Goal: Information Seeking & Learning: Learn about a topic

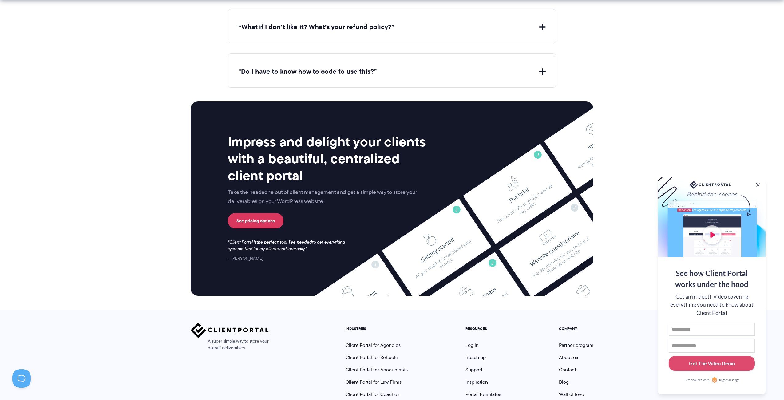
scroll to position [2422, 0]
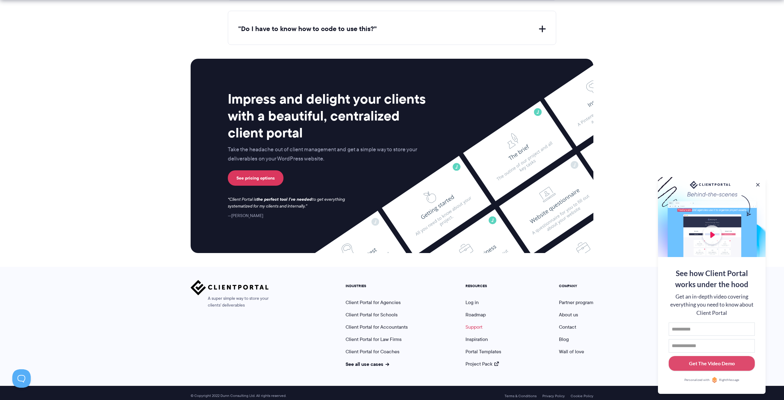
click at [475, 324] on link "Support" at bounding box center [474, 327] width 17 height 7
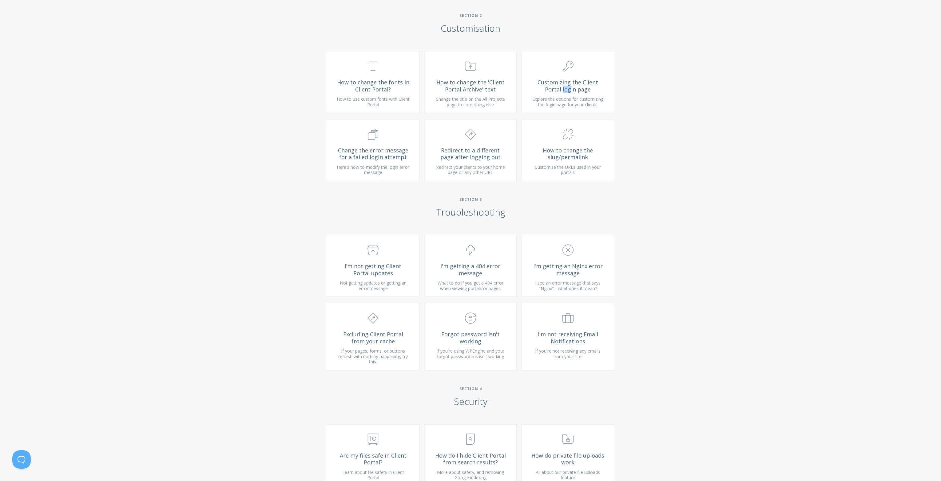
scroll to position [473, 0]
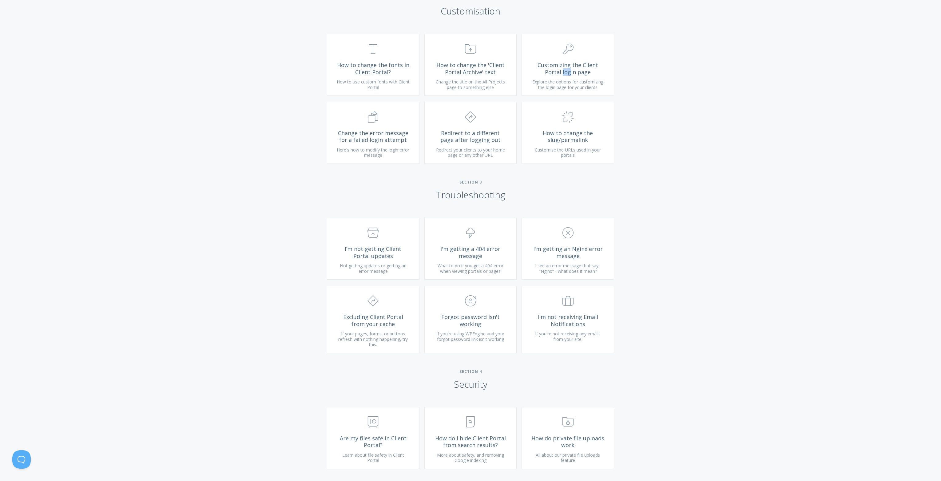
click at [688, 195] on h2 "Section 3 Troubleshooting" at bounding box center [470, 190] width 941 height 21
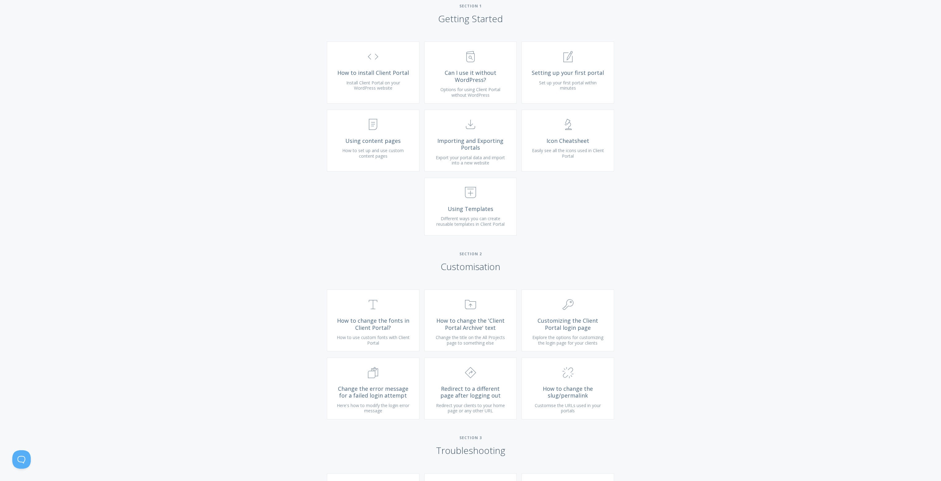
scroll to position [0, 0]
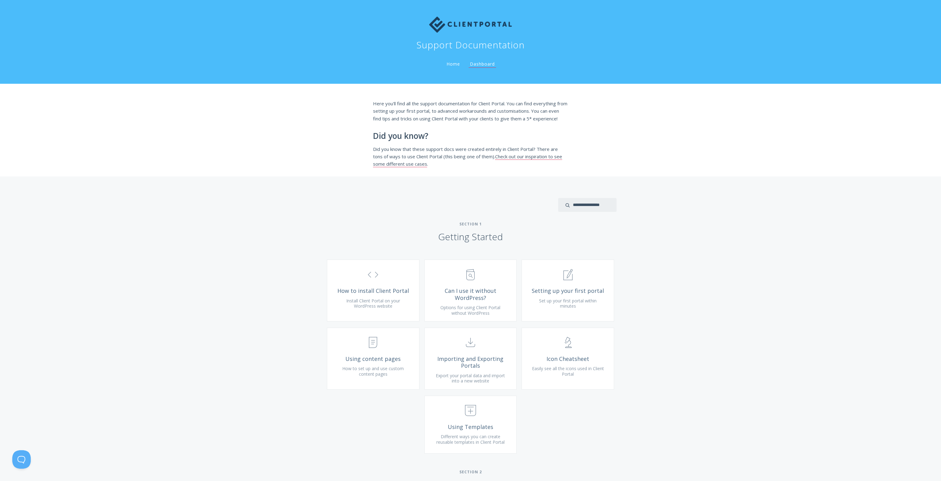
click at [463, 19] on img at bounding box center [470, 25] width 83 height 16
click at [460, 23] on img at bounding box center [470, 25] width 83 height 16
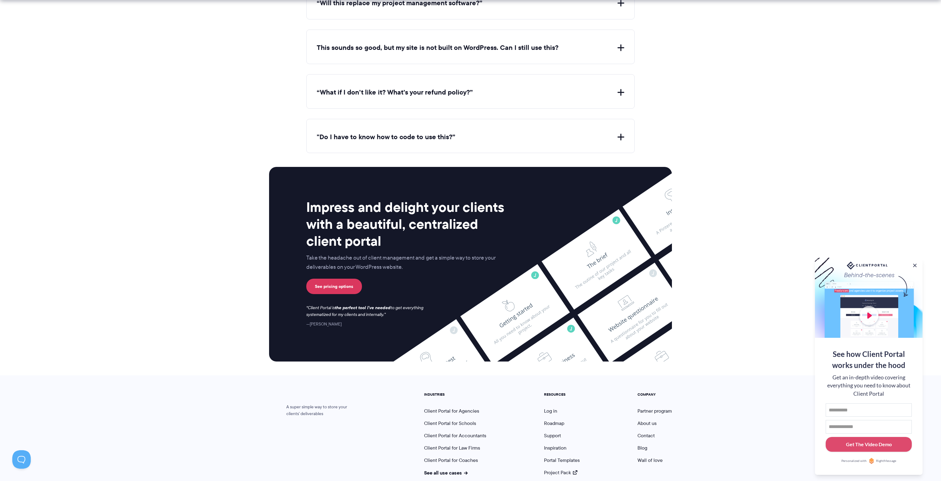
scroll to position [2343, 0]
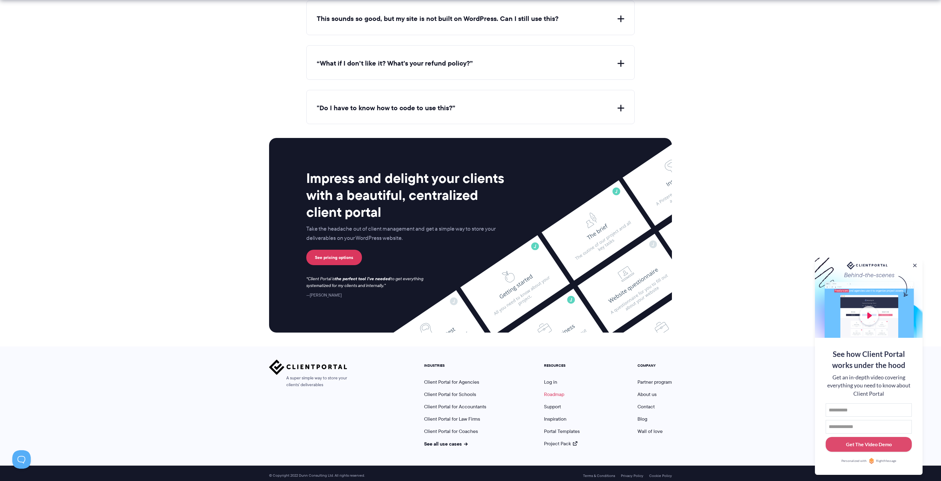
click at [558, 390] on link "Roadmap" at bounding box center [554, 393] width 20 height 7
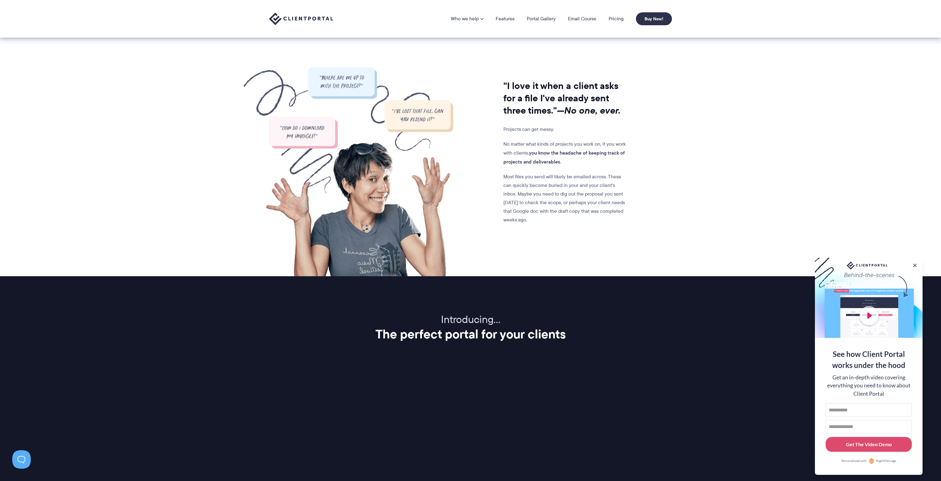
scroll to position [0, 0]
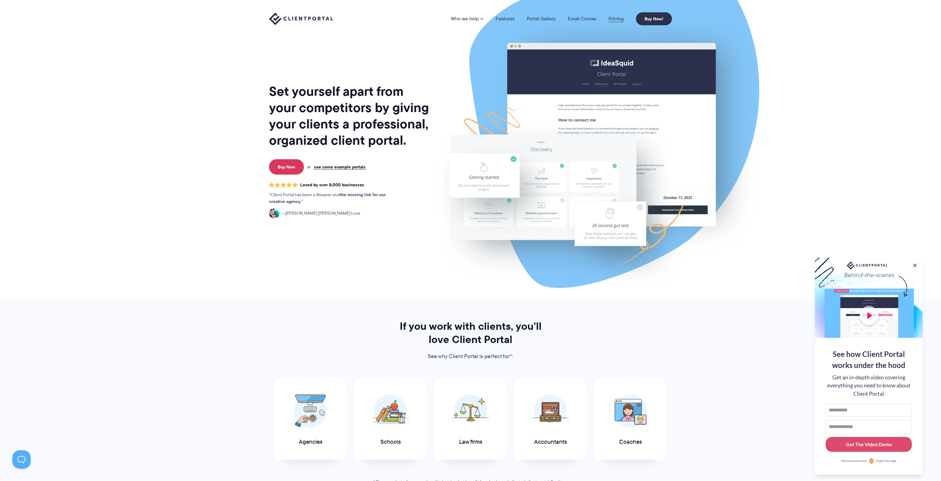
click at [615, 18] on link "Pricing" at bounding box center [616, 18] width 15 height 5
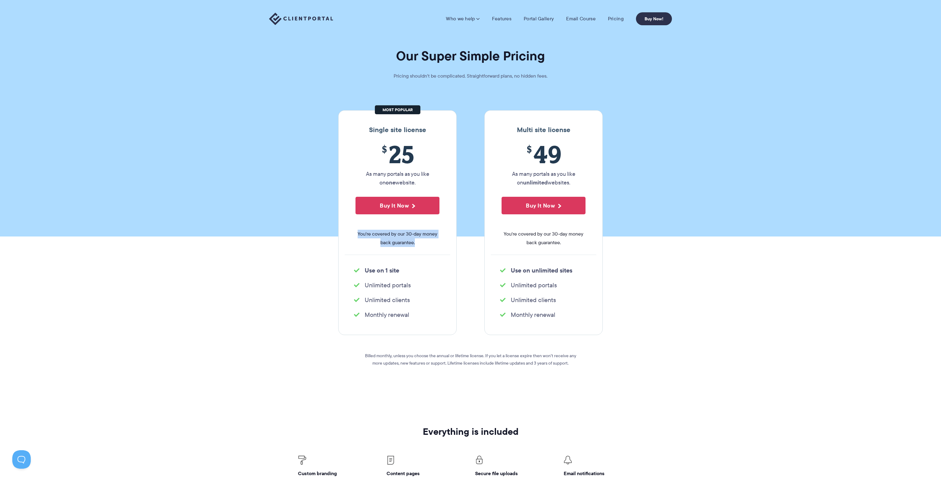
drag, startPoint x: 358, startPoint y: 233, endPoint x: 429, endPoint y: 241, distance: 71.9
click at [429, 241] on span "You're covered by our 30-day money back guarantee." at bounding box center [398, 238] width 84 height 17
copy span "You're covered by our 30-day money back guarantee."
click at [241, 323] on section "Single site license $ 25 As many portals as you like on one website. Buy It Now…" at bounding box center [470, 248] width 941 height 313
